Goal: Check status: Check status

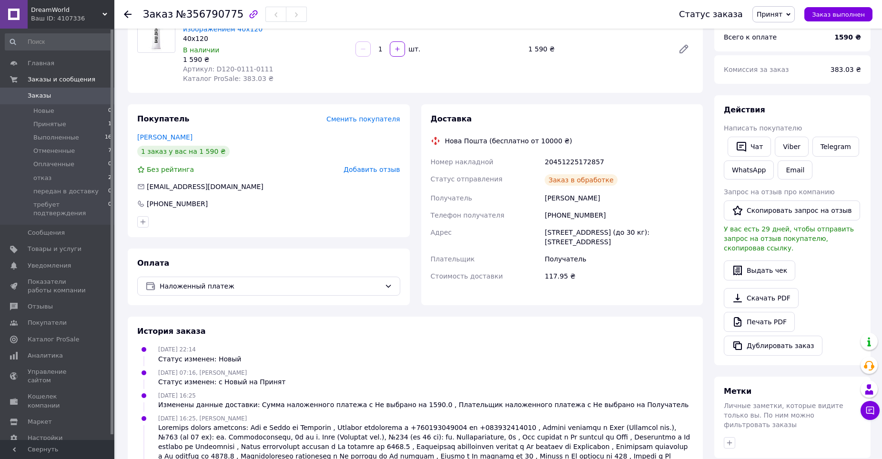
scroll to position [95, 0]
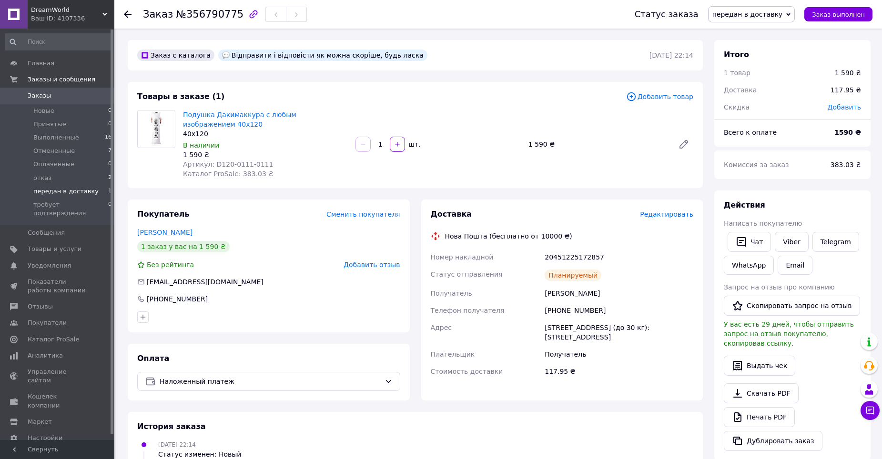
click at [69, 193] on span "передан в доставку" at bounding box center [65, 191] width 65 height 9
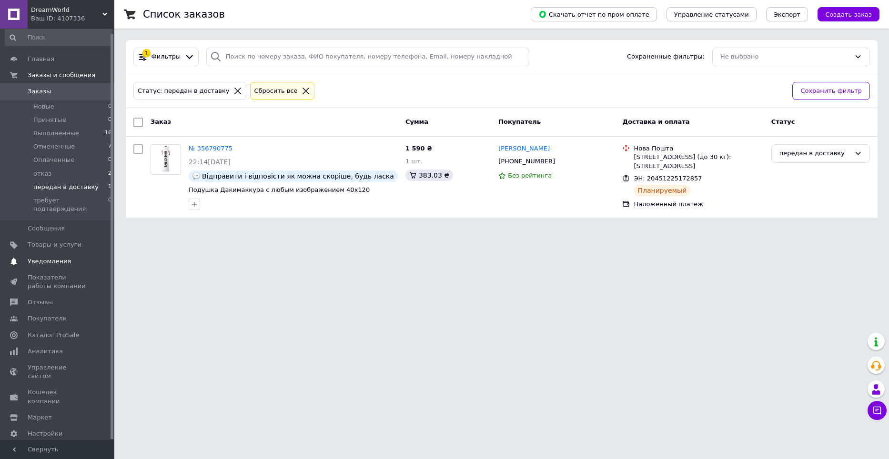
scroll to position [5, 0]
